Goal: Check status

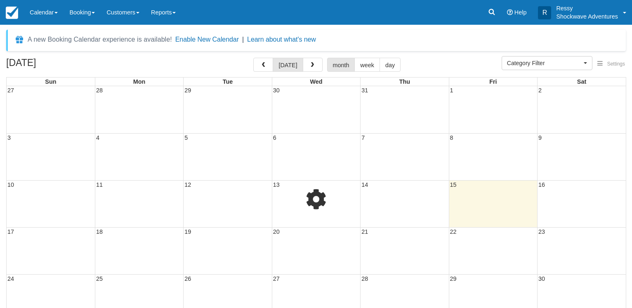
select select
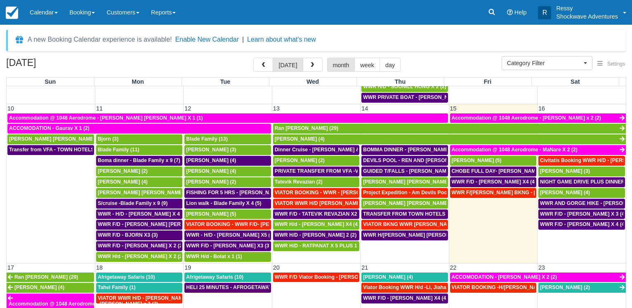
scroll to position [277, 0]
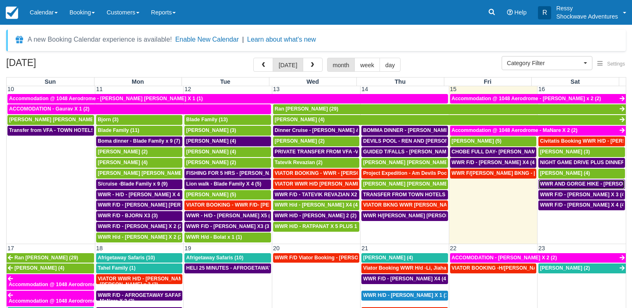
click at [582, 182] on span "WWR AND GORGE HIKE - REN AND STEVE X 4 (4)" at bounding box center [627, 184] width 174 height 6
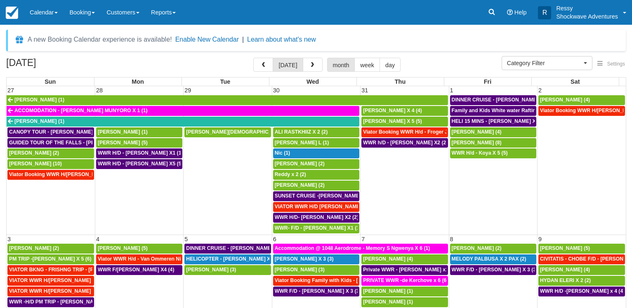
select select
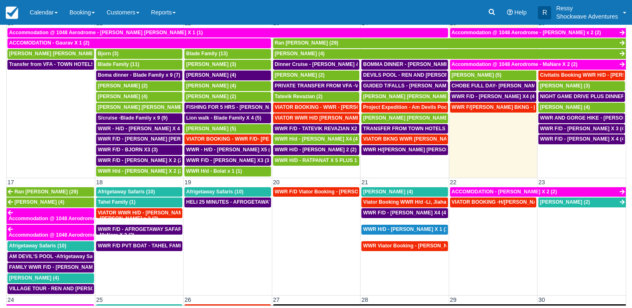
scroll to position [277, 0]
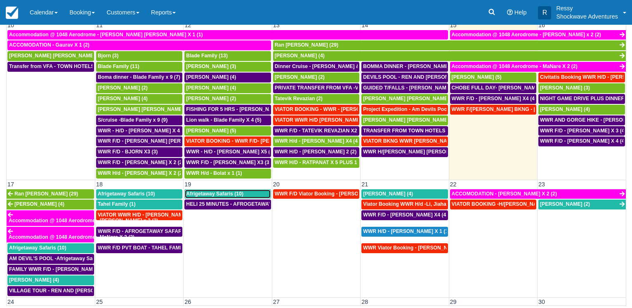
click at [221, 194] on span "Afrigetaway Safaris (10)" at bounding box center [214, 194] width 57 height 6
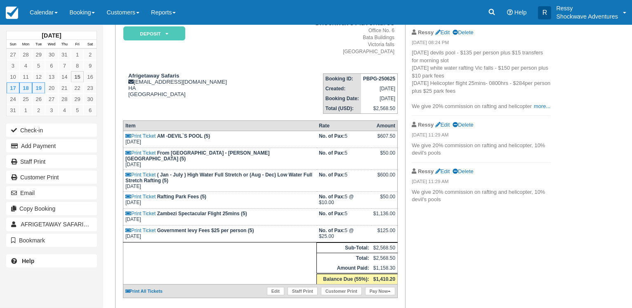
scroll to position [84, 0]
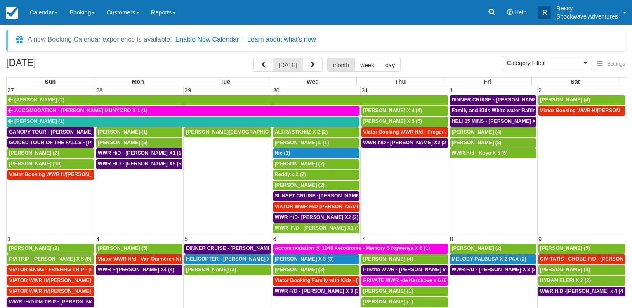
select select
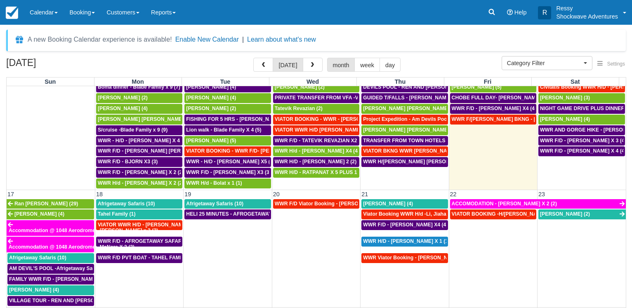
scroll to position [317, 0]
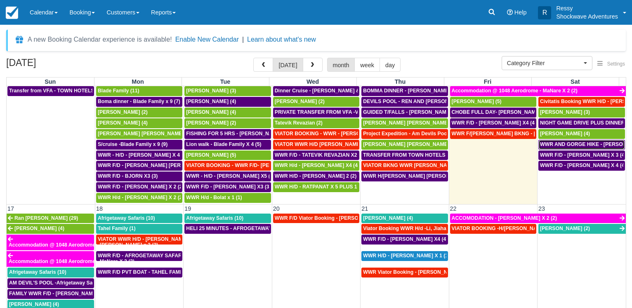
click at [559, 145] on span "WWR AND GORGE HIKE - [PERSON_NAME] AND [PERSON_NAME] 4 (4)" at bounding box center [627, 144] width 174 height 6
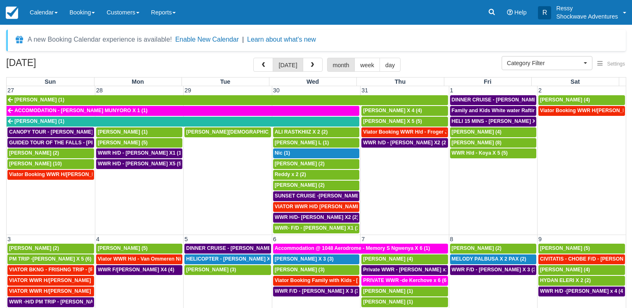
select select
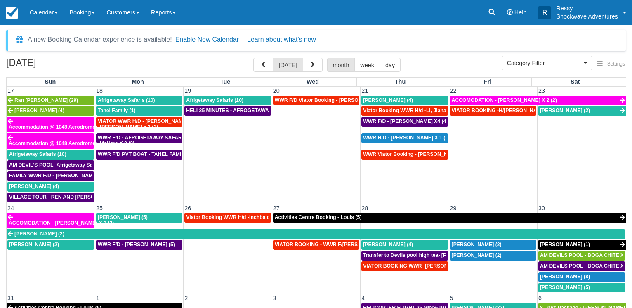
scroll to position [435, 0]
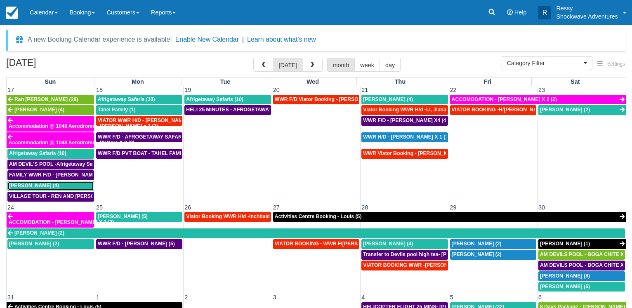
click at [55, 184] on div "Kerry Bluett (4)" at bounding box center [50, 186] width 83 height 7
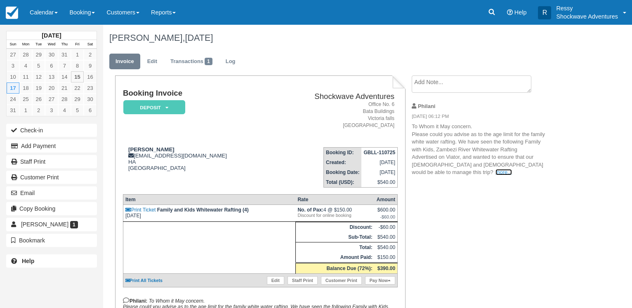
click at [495, 174] on link "more..." at bounding box center [503, 172] width 16 height 6
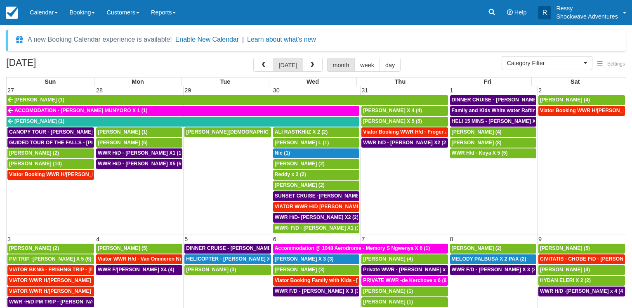
select select
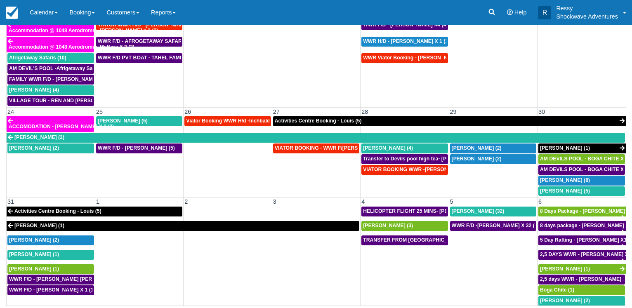
scroll to position [477, 0]
